Goal: Information Seeking & Learning: Check status

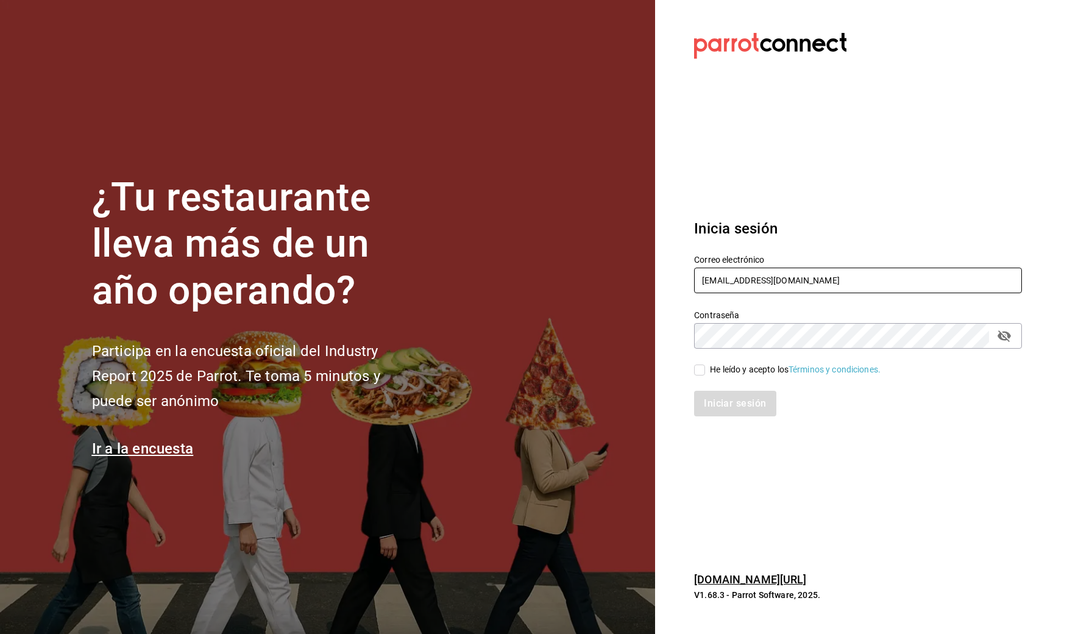
type input "laoctavacafe@gmail.com"
click at [699, 370] on input "He leído y acepto los Términos y condiciones." at bounding box center [699, 370] width 11 height 11
checkbox input "true"
click at [740, 403] on button "Iniciar sesión" at bounding box center [735, 404] width 83 height 26
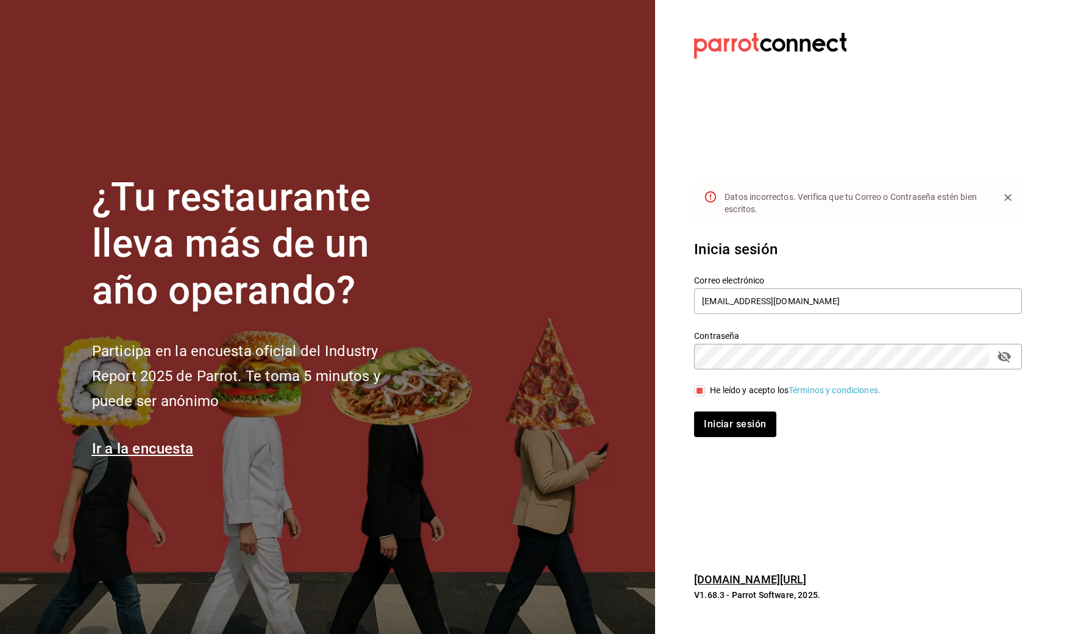
click at [1003, 358] on icon "passwordField" at bounding box center [1004, 356] width 15 height 15
click at [727, 431] on button "Iniciar sesión" at bounding box center [735, 425] width 83 height 26
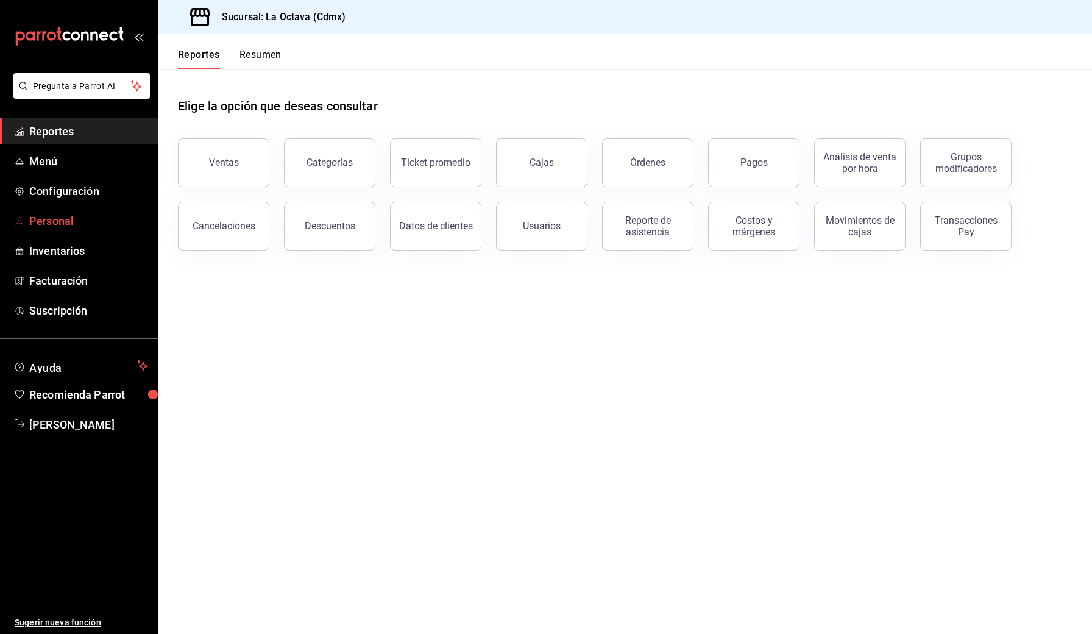
click at [56, 229] on span "Personal" at bounding box center [88, 221] width 119 height 16
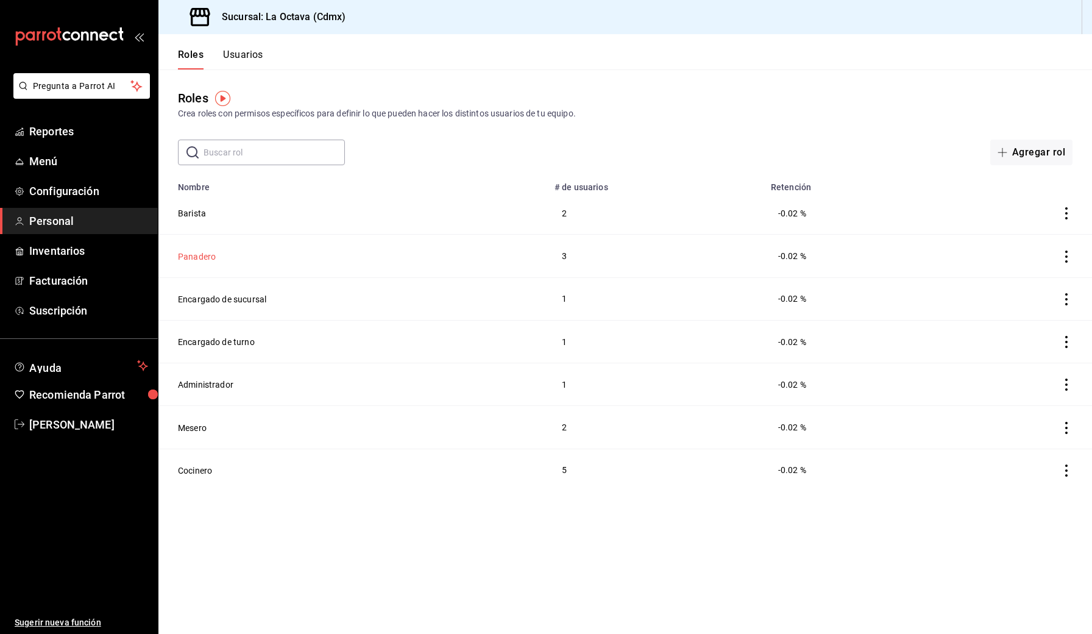
click at [206, 257] on button "Panadero" at bounding box center [197, 257] width 38 height 12
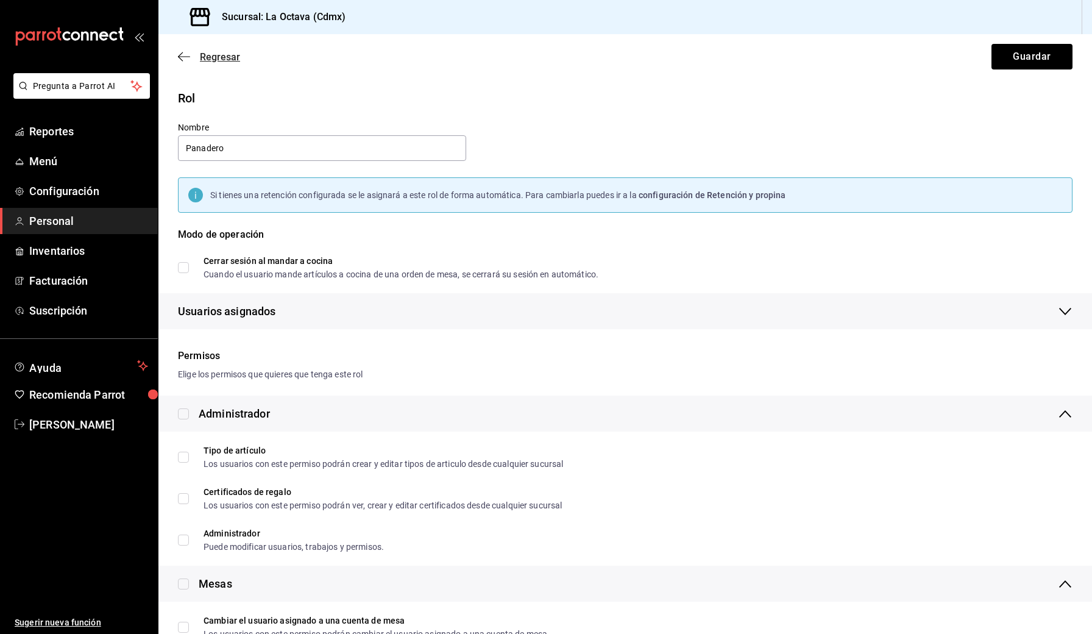
click at [188, 54] on icon "button" at bounding box center [184, 56] width 12 height 11
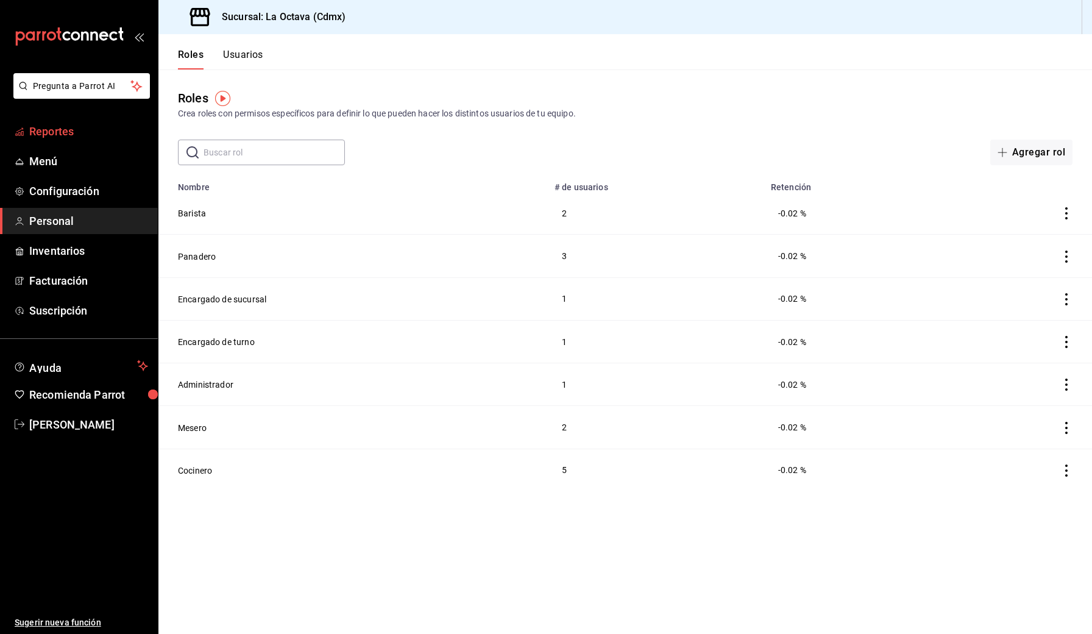
click at [46, 122] on link "Reportes" at bounding box center [79, 131] width 158 height 26
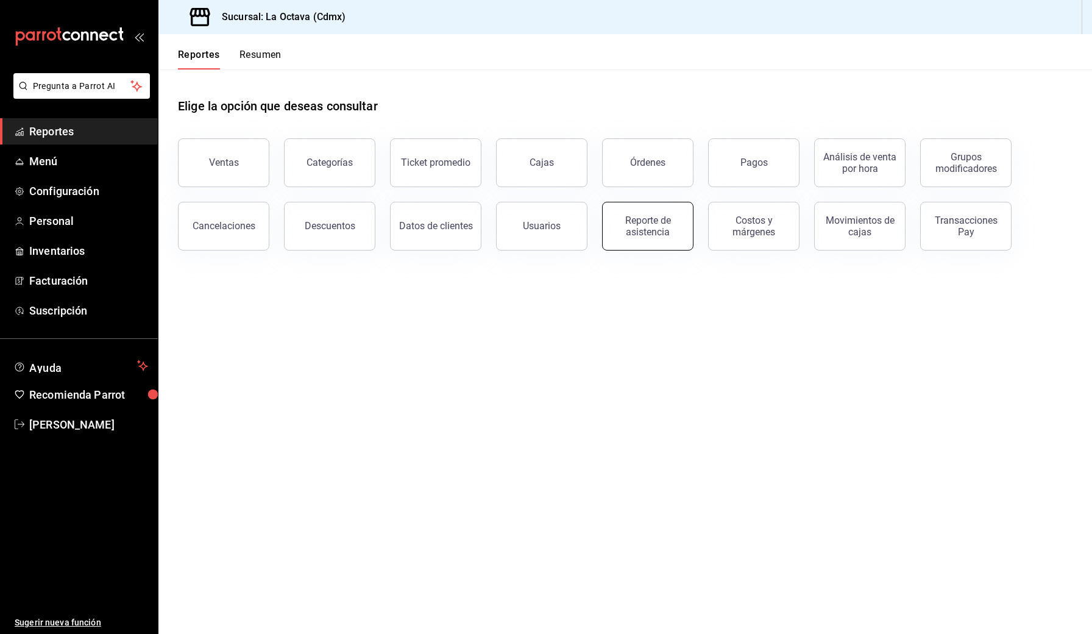
click at [656, 226] on div "Reporte de asistencia" at bounding box center [648, 226] width 76 height 23
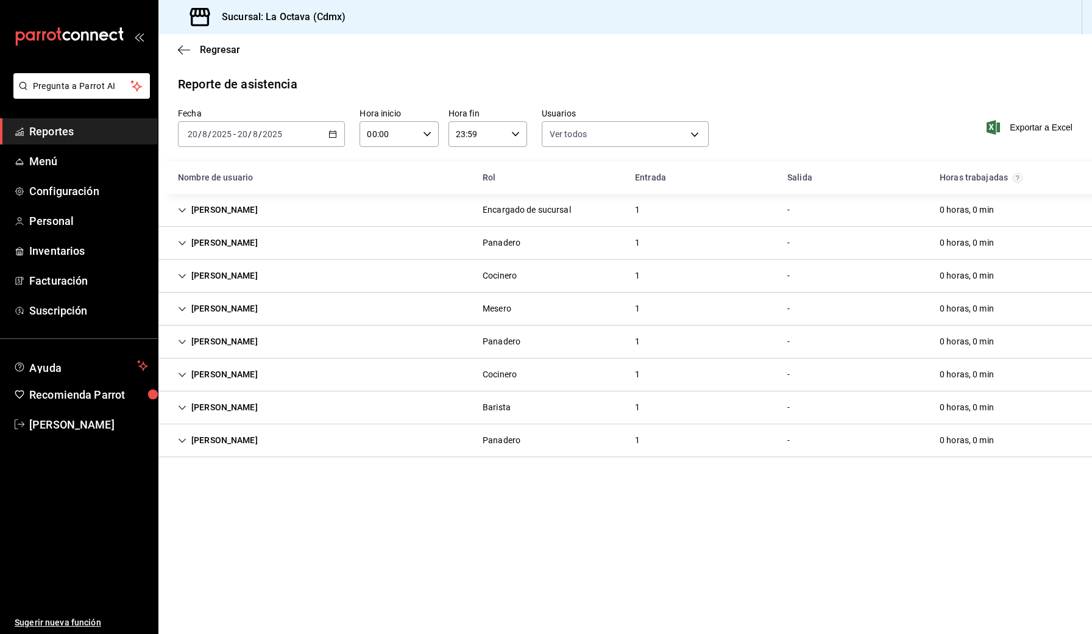
click at [177, 248] on div "Yoseline Ramos" at bounding box center [217, 243] width 99 height 23
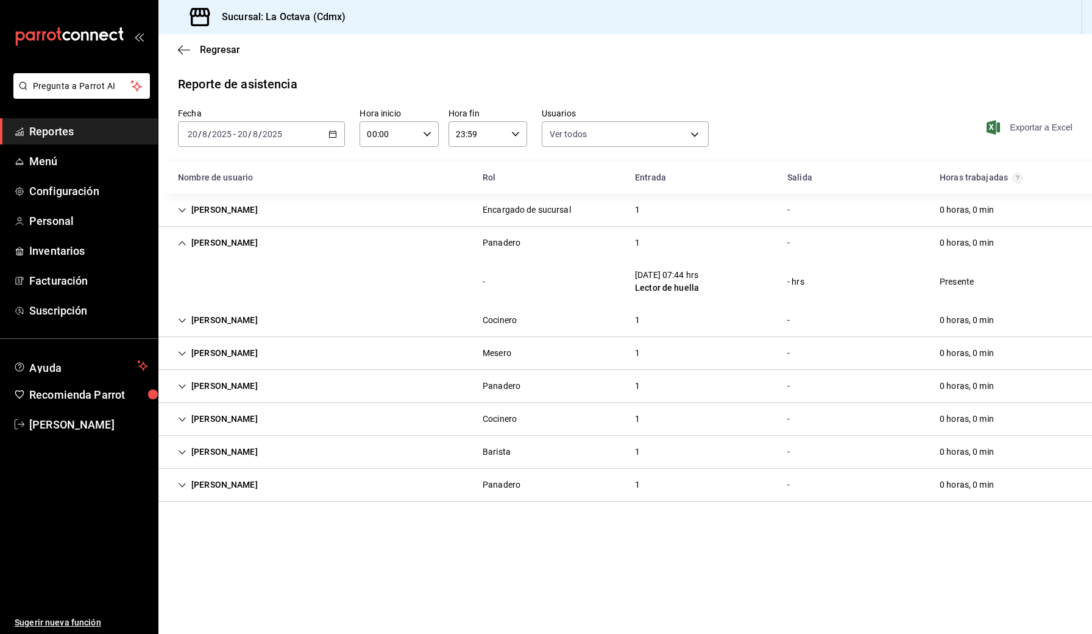
click at [1052, 129] on span "Exportar a Excel" at bounding box center [1031, 127] width 84 height 15
click at [293, 134] on div "2025-08-20 20 / 8 / 2025 - 2025-08-20 20 / 8 / 2025" at bounding box center [261, 134] width 167 height 26
click at [222, 251] on span "Mes actual" at bounding box center [235, 253] width 94 height 13
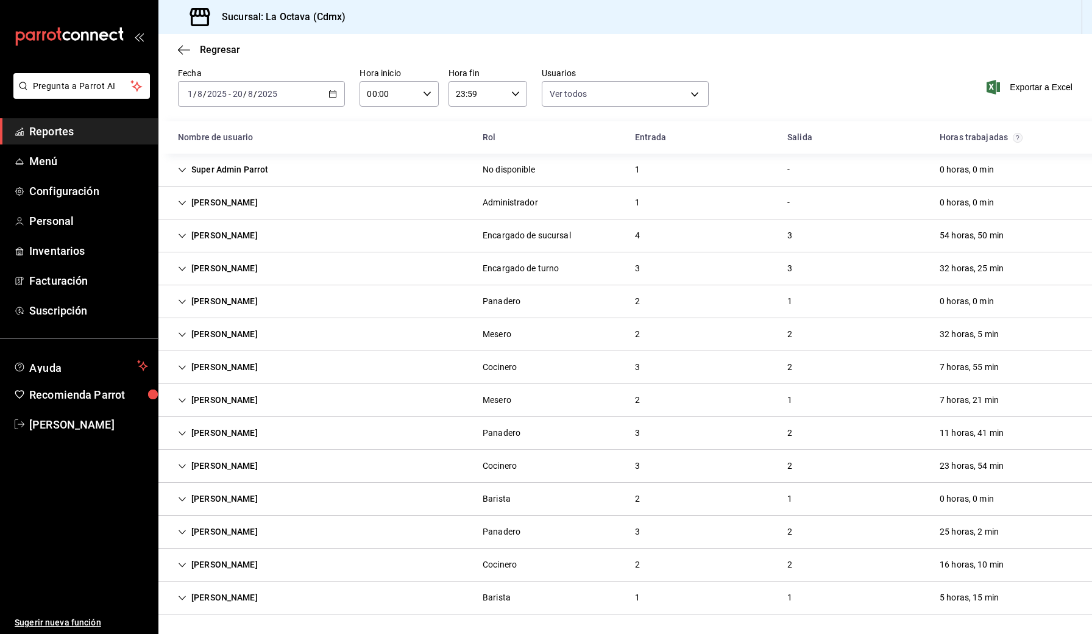
scroll to position [40, 0]
click at [225, 298] on div "Yoseline Ramos" at bounding box center [217, 301] width 99 height 23
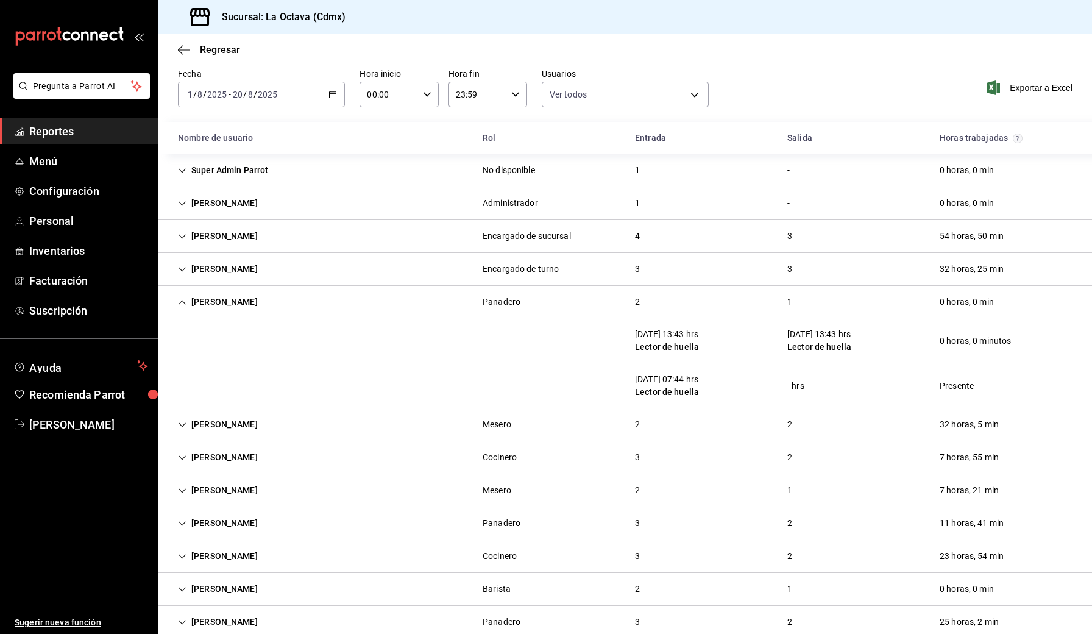
scroll to position [0, 0]
click at [1035, 91] on span "Exportar a Excel" at bounding box center [1031, 87] width 84 height 15
click at [51, 158] on span "Menú" at bounding box center [88, 161] width 119 height 16
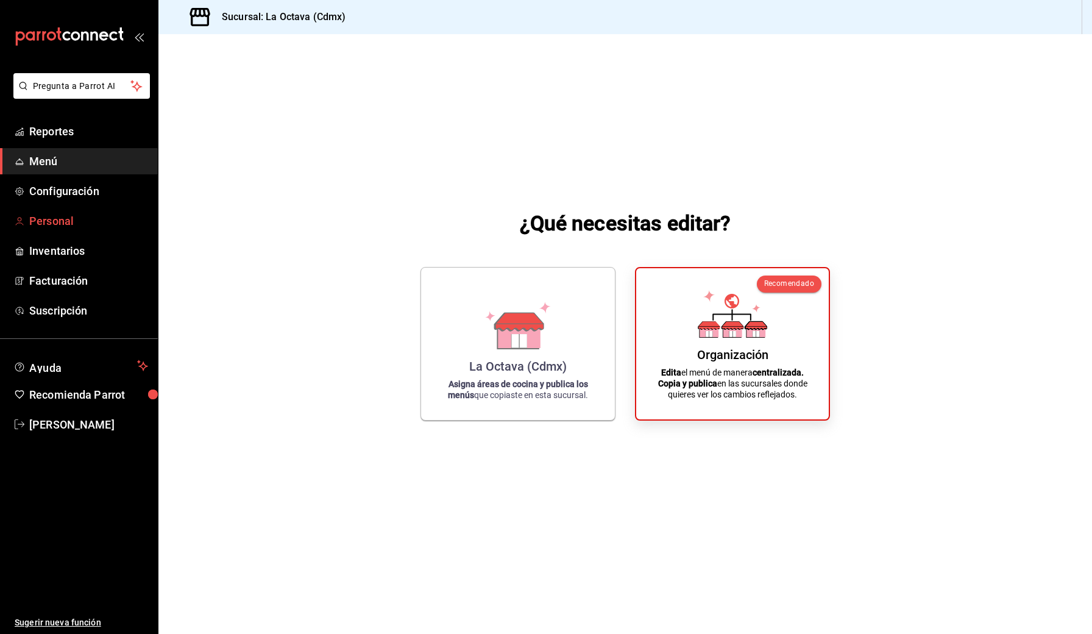
click at [44, 230] on link "Personal" at bounding box center [79, 221] width 158 height 26
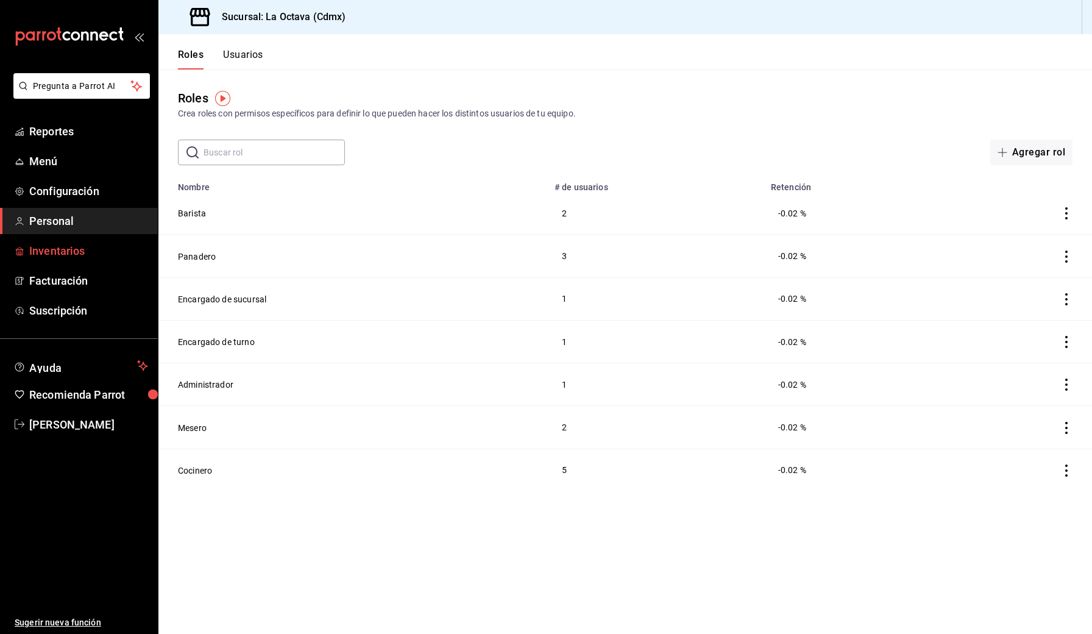
click at [78, 251] on span "Inventarios" at bounding box center [88, 251] width 119 height 16
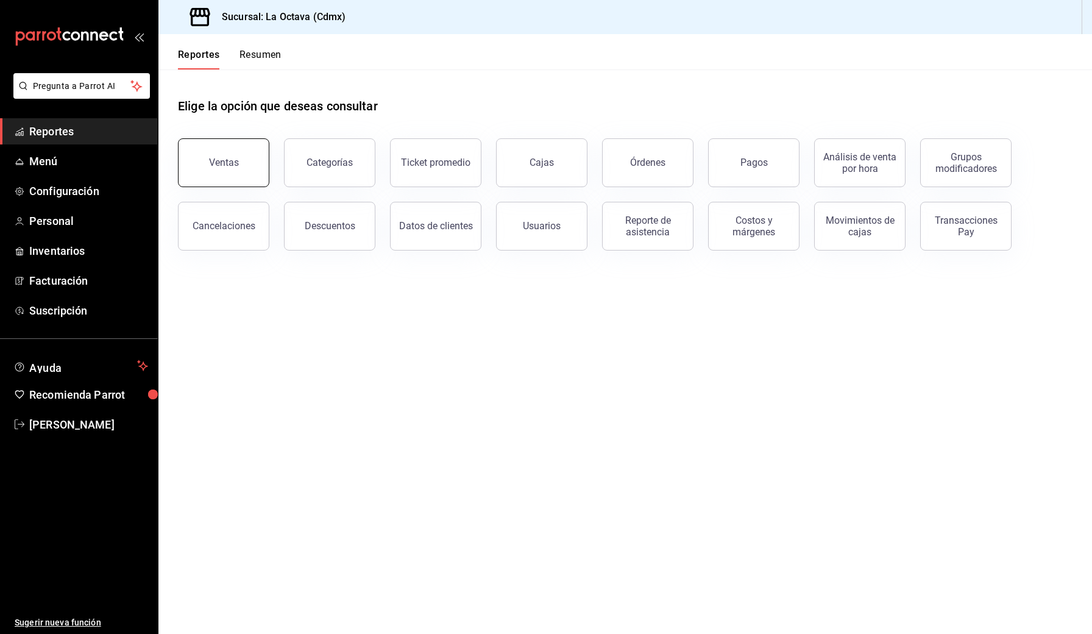
click at [223, 157] on button "Ventas" at bounding box center [223, 162] width 91 height 49
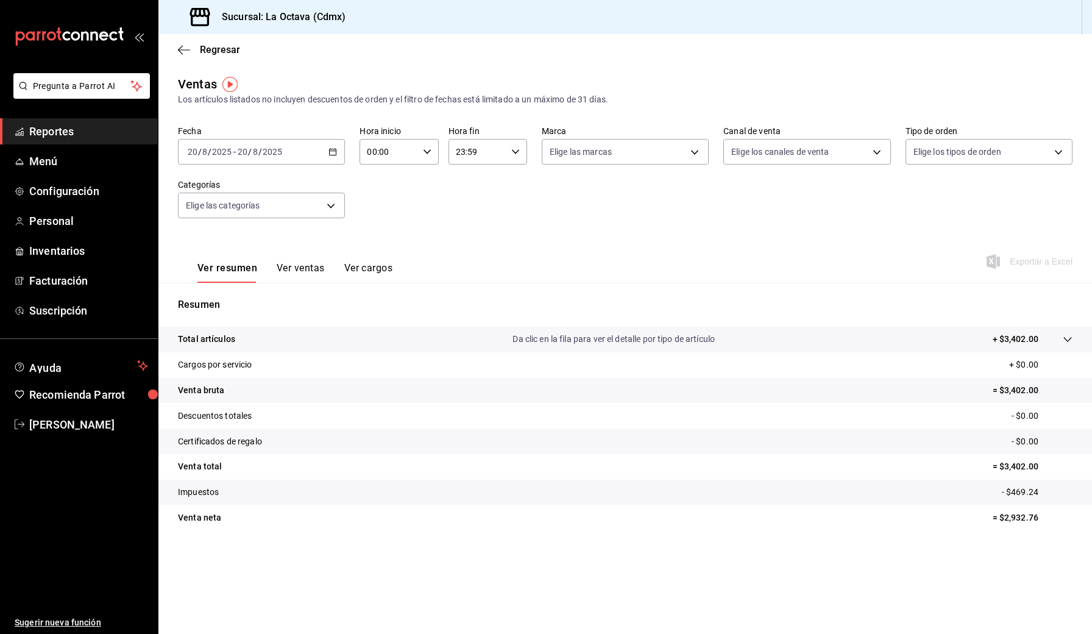
click at [304, 152] on div "2025-08-20 20 / 8 / 2025 - 2025-08-20 20 / 8 / 2025" at bounding box center [261, 152] width 167 height 26
click at [215, 218] on span "Ayer" at bounding box center [235, 216] width 94 height 13
click at [179, 47] on icon "button" at bounding box center [184, 50] width 12 height 11
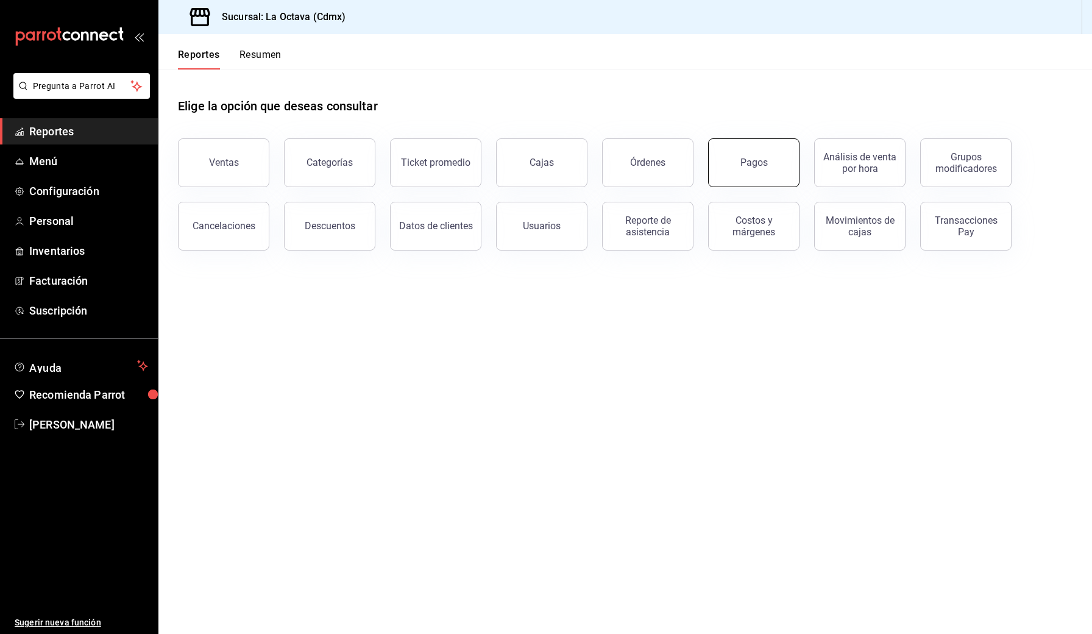
click at [749, 152] on button "Pagos" at bounding box center [753, 162] width 91 height 49
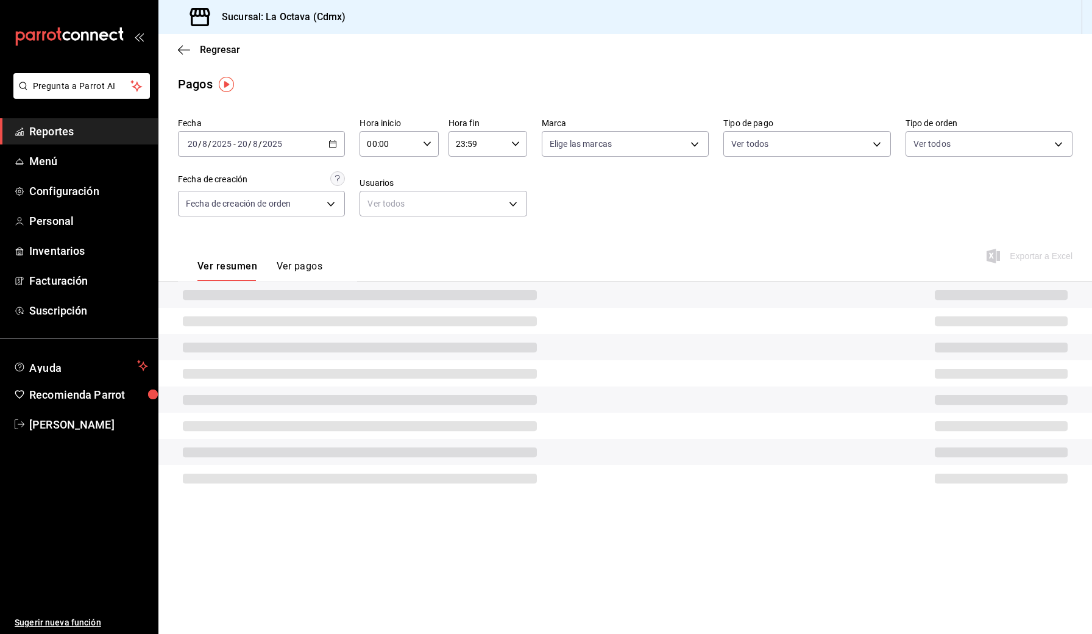
click at [301, 268] on button "Ver pagos" at bounding box center [300, 270] width 46 height 21
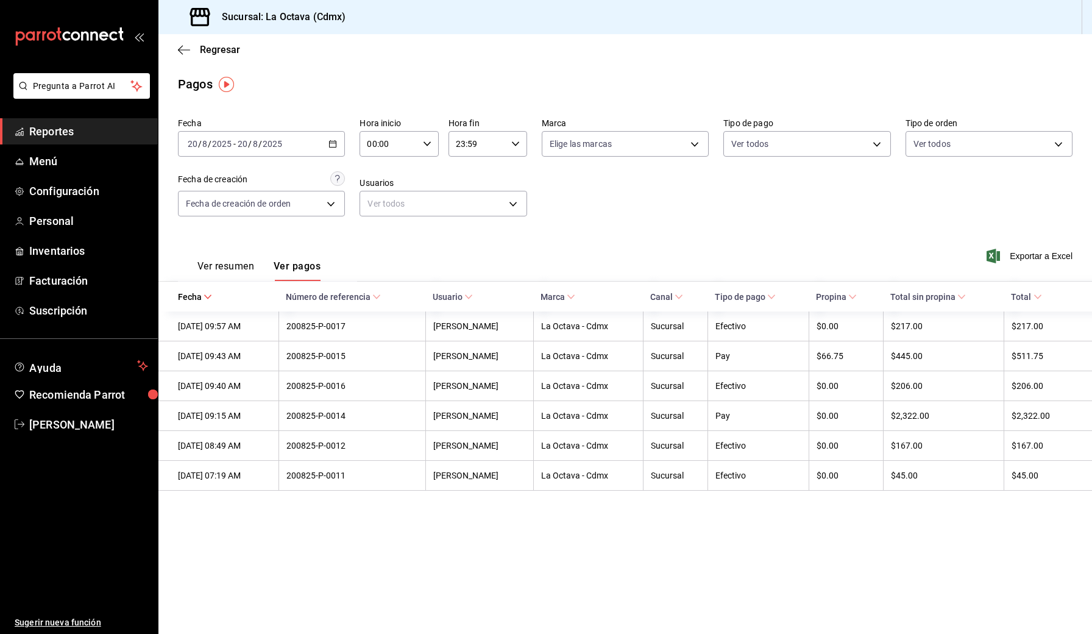
click at [319, 147] on div "2025-08-20 20 / 8 / 2025 - 2025-08-20 20 / 8 / 2025" at bounding box center [261, 144] width 167 height 26
click at [213, 211] on span "Ayer" at bounding box center [235, 208] width 94 height 13
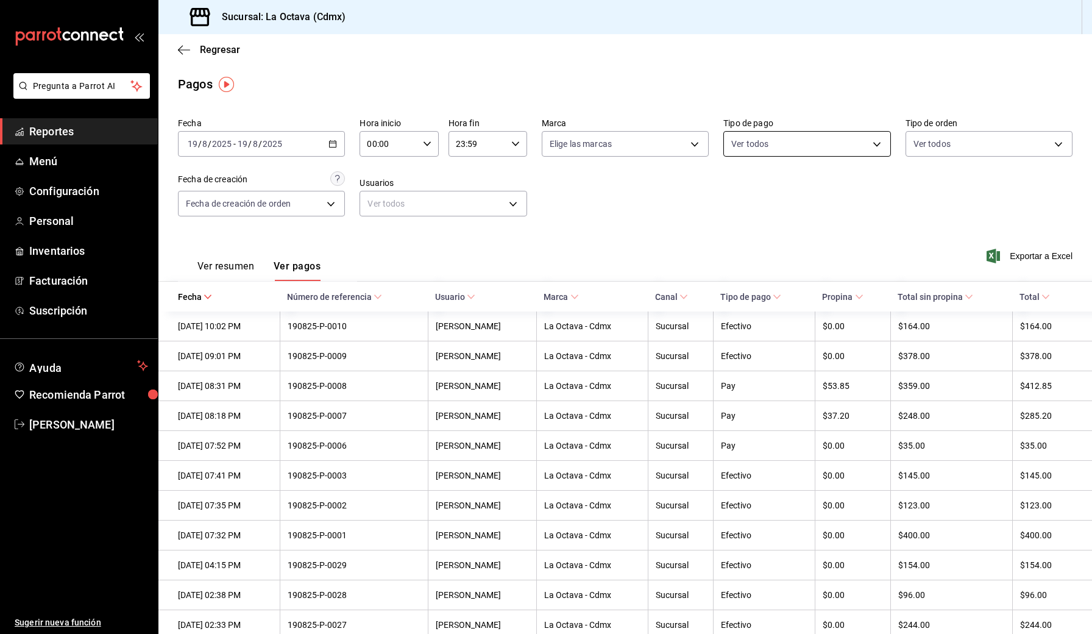
click at [785, 144] on body "Pregunta a Parrot AI Reportes Menú Configuración Personal Inventarios Facturaci…" at bounding box center [546, 317] width 1092 height 634
click at [783, 286] on span "Pay" at bounding box center [821, 286] width 128 height 13
type input "1ce0ea0b-9604-4c9f-b6f8-5da420e4fc79"
checkbox input "true"
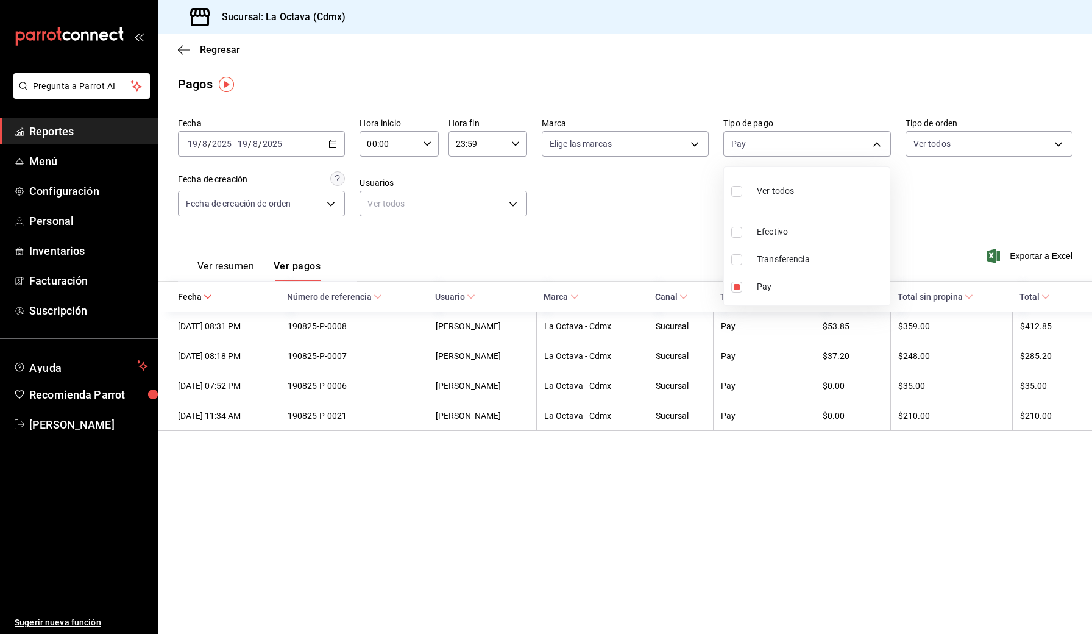
click at [1030, 255] on div at bounding box center [546, 317] width 1092 height 634
click at [1049, 297] on \(Stroke\) at bounding box center [1045, 297] width 7 height 4
